Goal: Task Accomplishment & Management: Complete application form

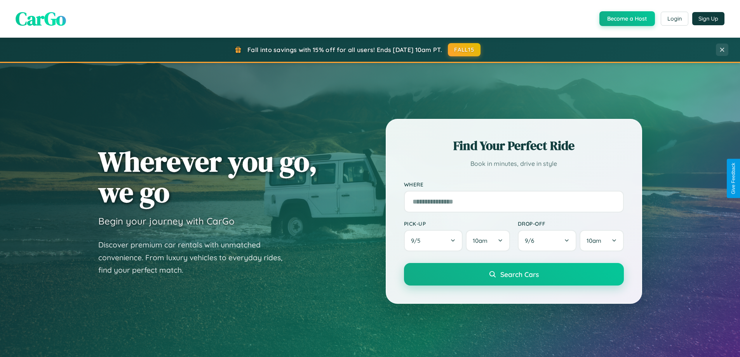
scroll to position [335, 0]
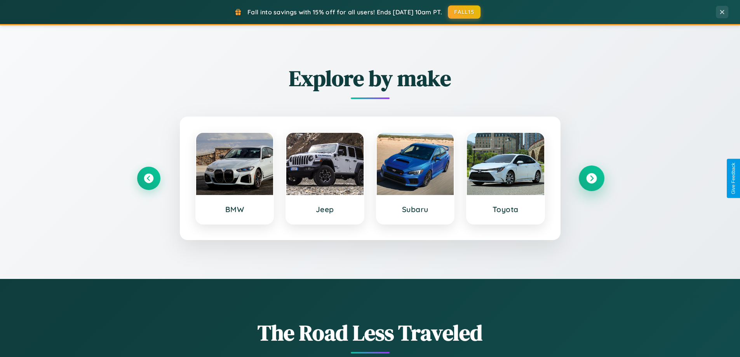
click at [591, 178] on icon at bounding box center [591, 178] width 10 height 10
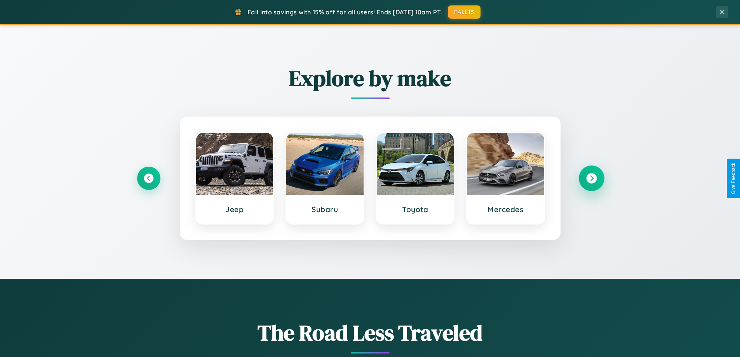
click at [591, 178] on icon at bounding box center [591, 178] width 10 height 10
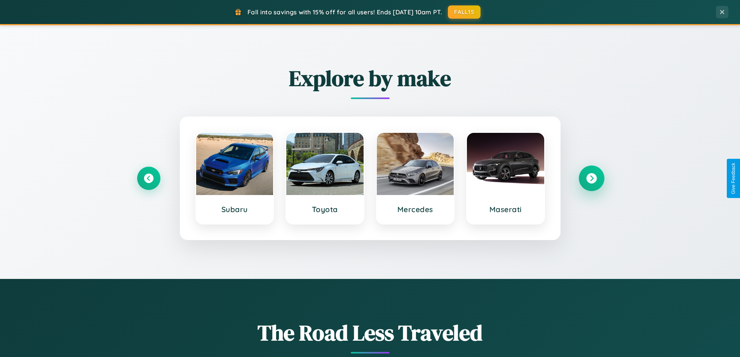
click at [591, 178] on icon at bounding box center [591, 178] width 10 height 10
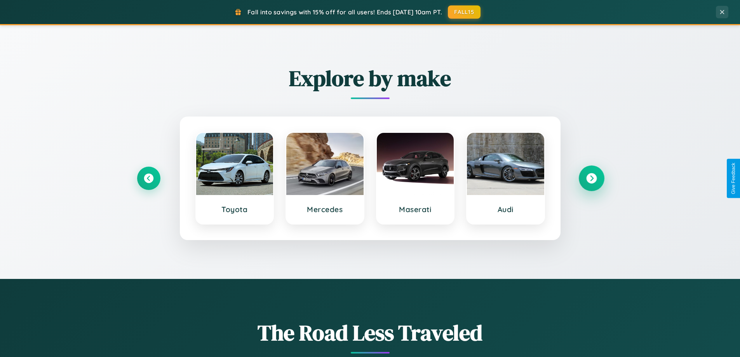
click at [591, 178] on icon at bounding box center [591, 178] width 10 height 10
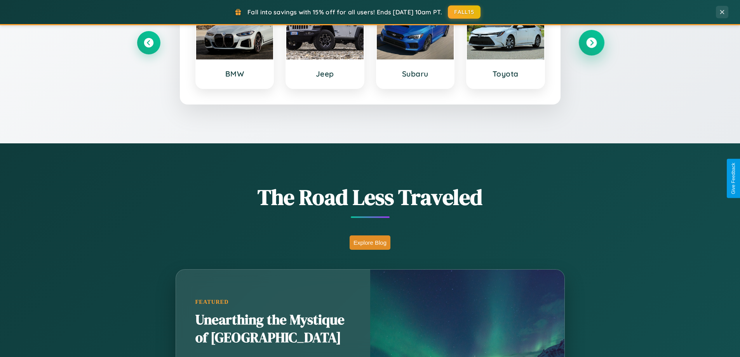
scroll to position [1494, 0]
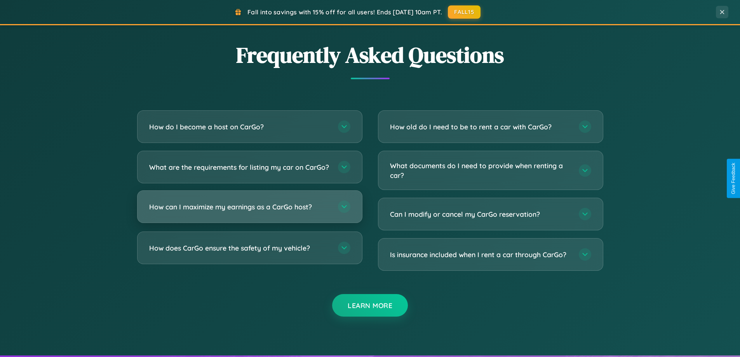
click at [249, 212] on h3 "How can I maximize my earnings as a CarGo host?" at bounding box center [239, 207] width 181 height 10
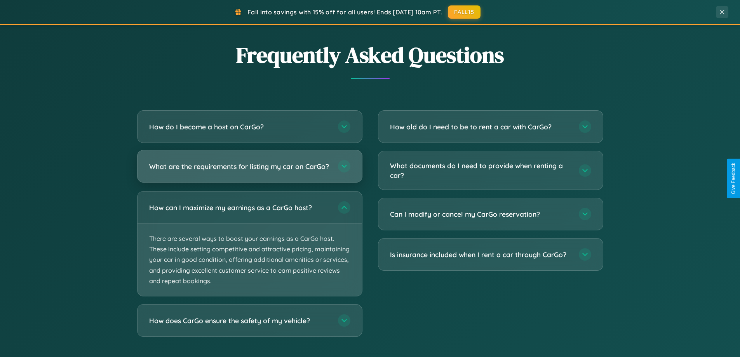
click at [249, 170] on h3 "What are the requirements for listing my car on CarGo?" at bounding box center [239, 167] width 181 height 10
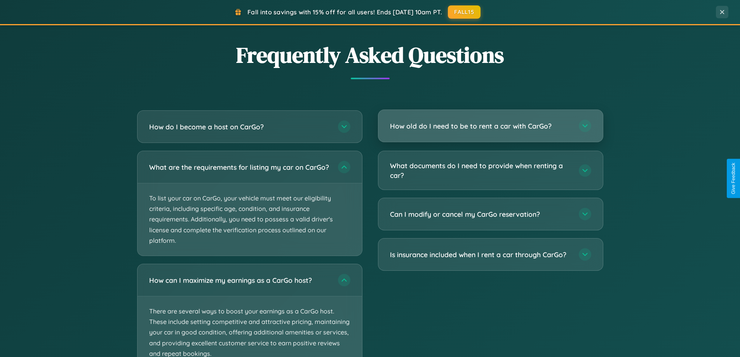
click at [490, 126] on h3 "How old do I need to be to rent a car with CarGo?" at bounding box center [480, 126] width 181 height 10
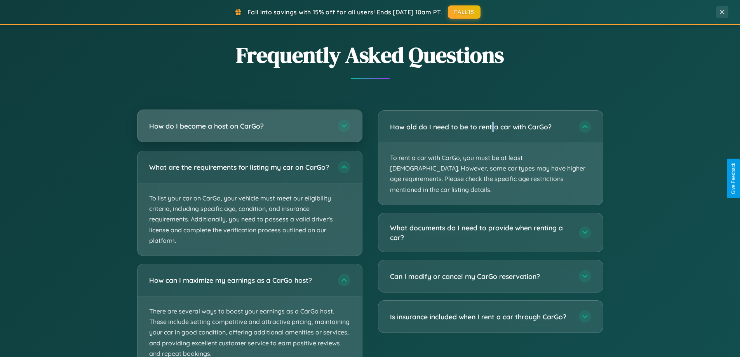
click at [249, 127] on h3 "How do I become a host on CarGo?" at bounding box center [239, 126] width 181 height 10
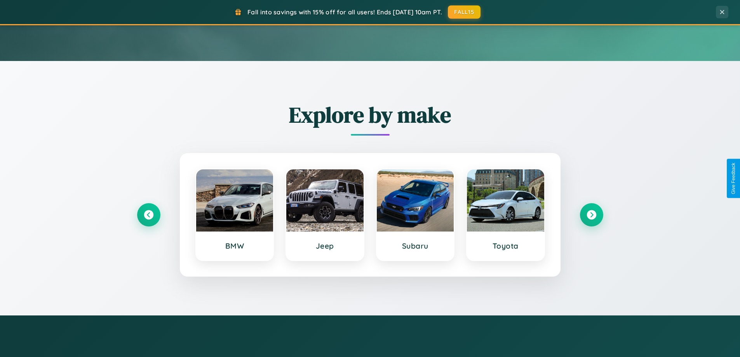
scroll to position [0, 0]
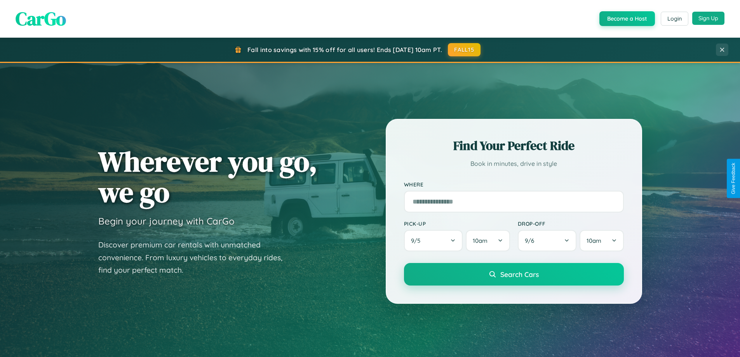
click at [708, 18] on button "Sign Up" at bounding box center [708, 18] width 32 height 13
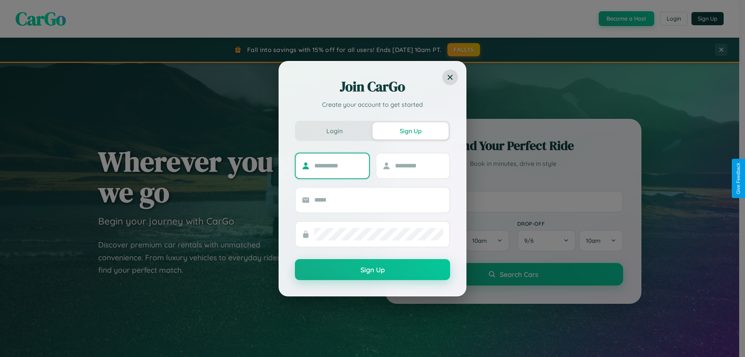
click at [339, 165] on input "text" at bounding box center [338, 166] width 49 height 12
type input "*****"
click at [419, 165] on input "text" at bounding box center [419, 166] width 49 height 12
type input "*****"
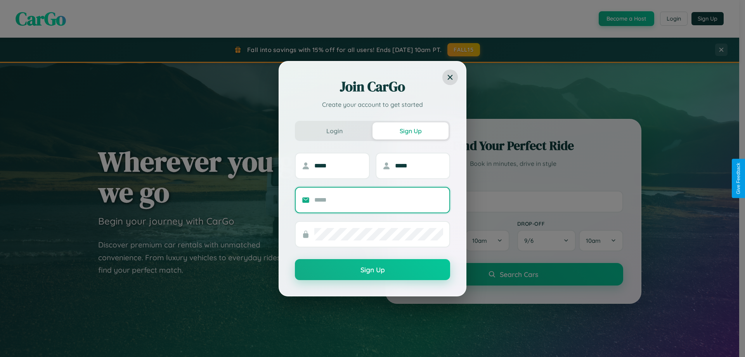
click at [379, 200] on input "text" at bounding box center [378, 200] width 129 height 12
type input "**********"
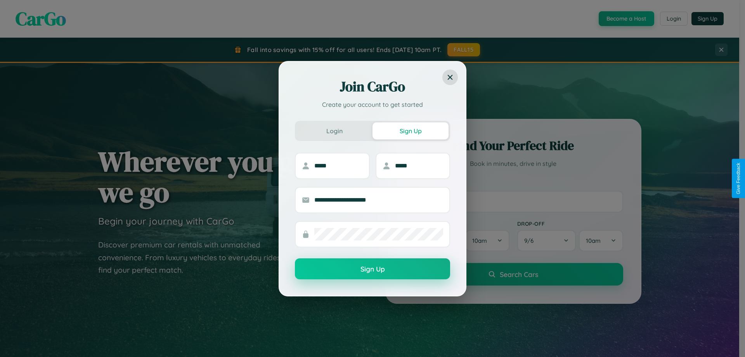
click at [373, 269] on button "Sign Up" at bounding box center [372, 268] width 155 height 21
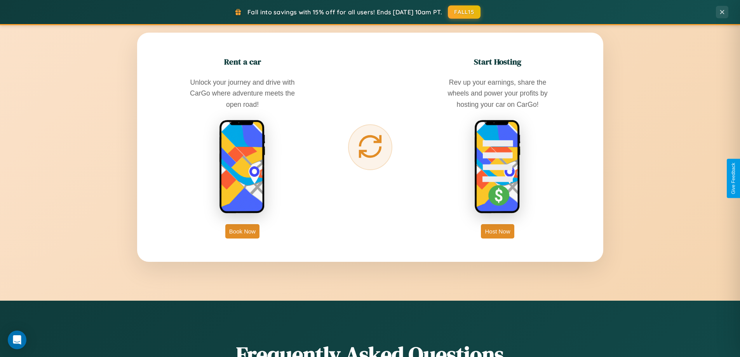
scroll to position [1247, 0]
